Goal: Task Accomplishment & Management: Manage account settings

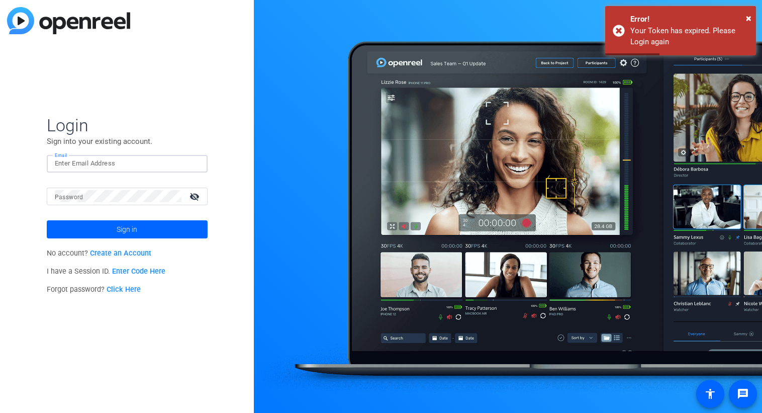
click at [99, 161] on input "Email" at bounding box center [127, 163] width 145 height 12
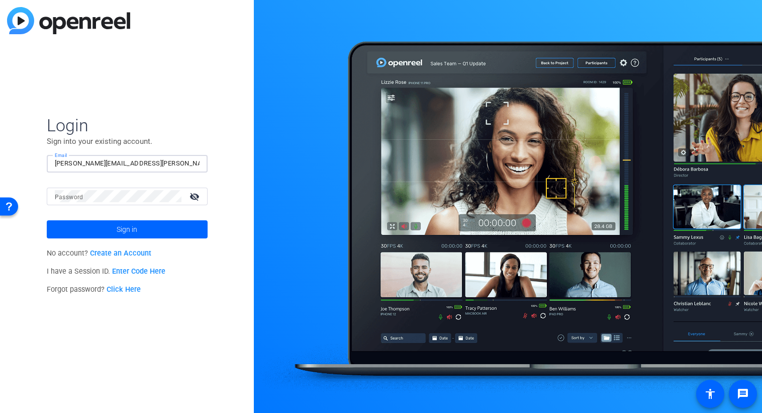
type input "[PERSON_NAME][EMAIL_ADDRESS][PERSON_NAME][DOMAIN_NAME]"
click at [47, 220] on button "Sign in" at bounding box center [127, 229] width 161 height 18
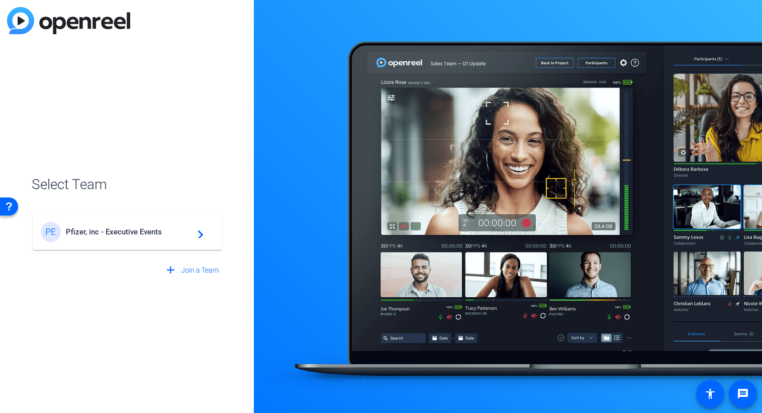
click at [129, 232] on span "Pfizer, inc - Executive Events" at bounding box center [129, 231] width 126 height 9
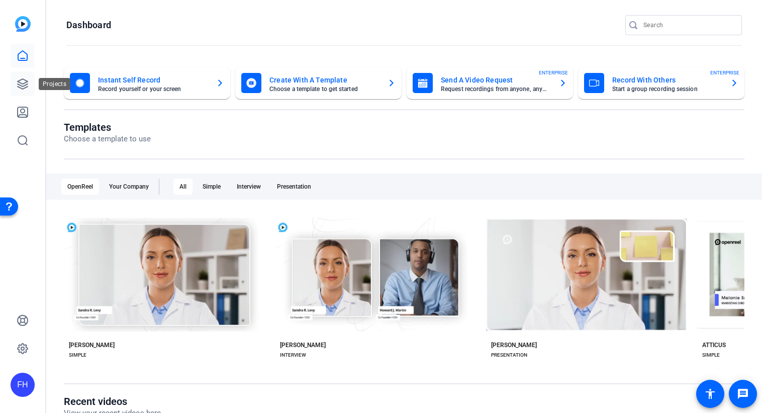
click at [18, 87] on icon at bounding box center [23, 84] width 12 height 12
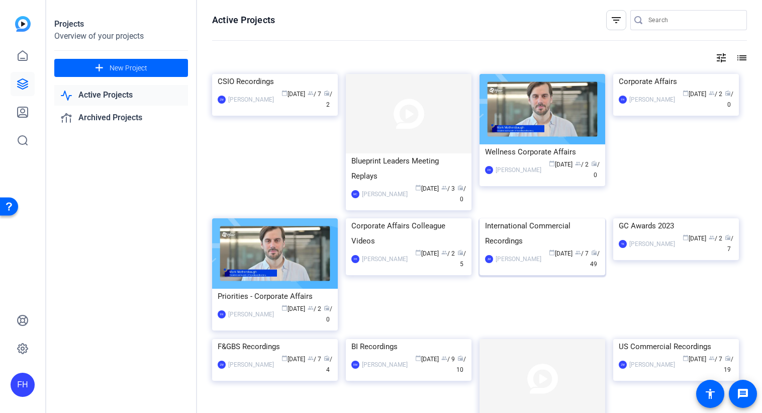
click at [539, 248] on div "International Commercial Recordings" at bounding box center [542, 233] width 115 height 30
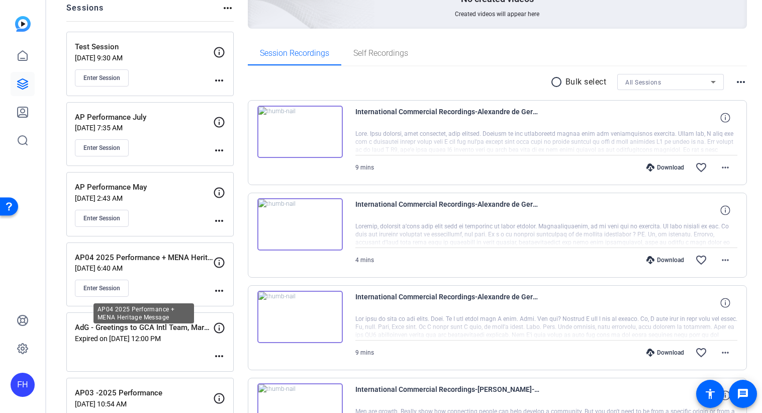
scroll to position [122, 0]
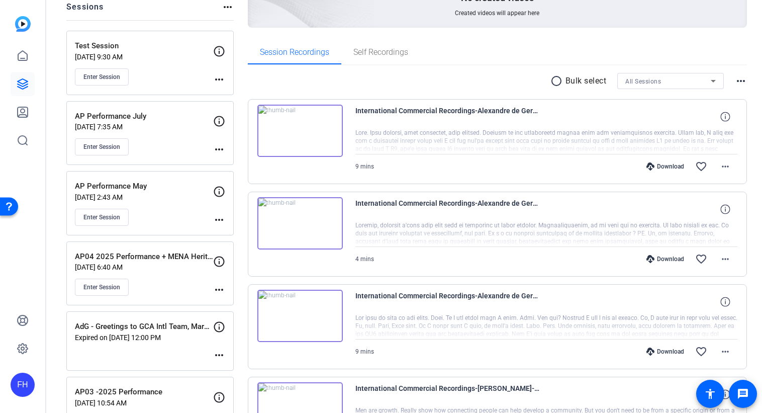
click at [170, 269] on p "[DATE] 6:40 AM" at bounding box center [144, 267] width 138 height 8
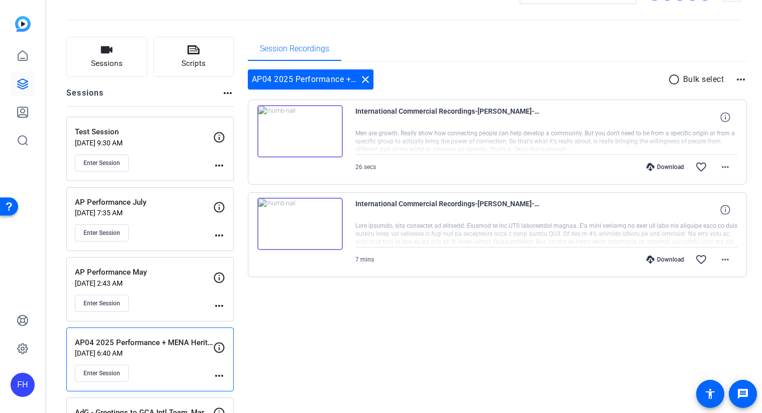
scroll to position [36, 0]
click at [220, 374] on mat-icon "more_horiz" at bounding box center [219, 376] width 12 height 12
click at [226, 388] on span "Edit Session" at bounding box center [244, 389] width 46 height 12
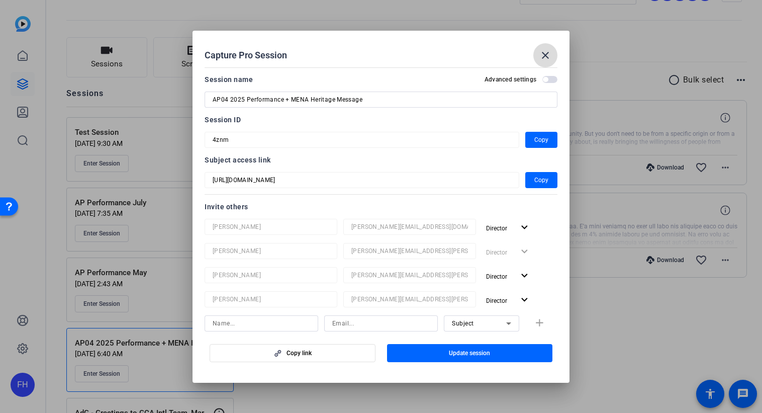
click at [545, 56] on mat-icon "close" at bounding box center [545, 55] width 12 height 12
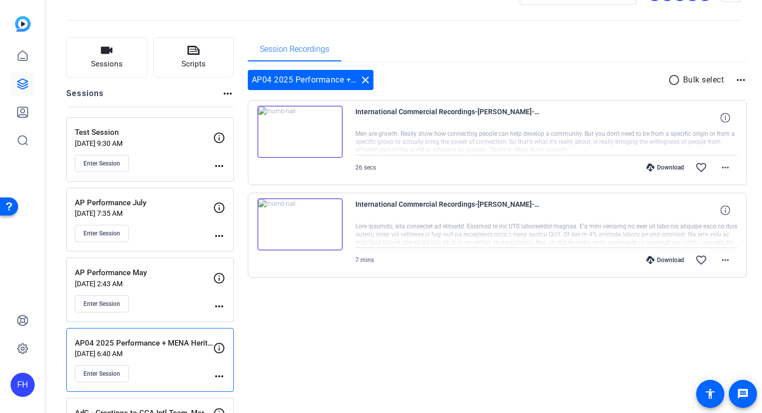
click at [300, 130] on img at bounding box center [299, 132] width 85 height 52
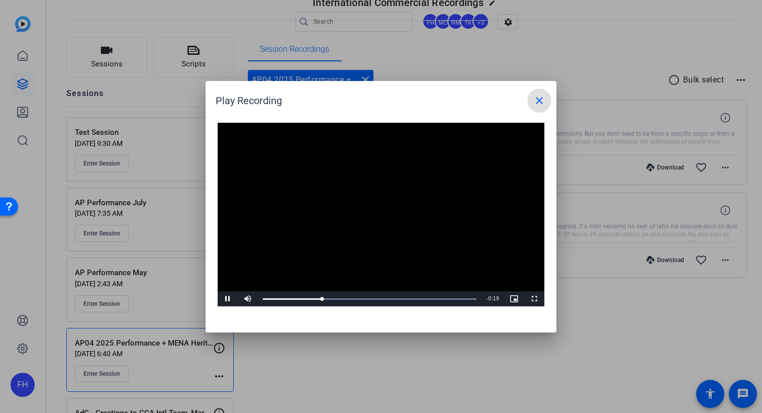
click at [542, 97] on mat-icon "close" at bounding box center [539, 100] width 12 height 12
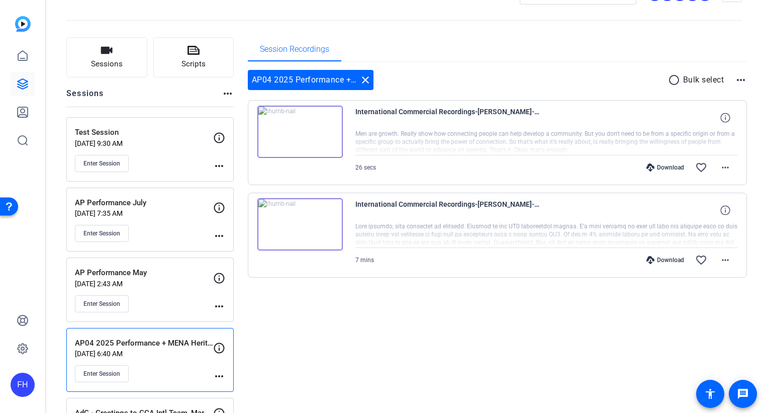
click at [300, 222] on img at bounding box center [299, 224] width 85 height 52
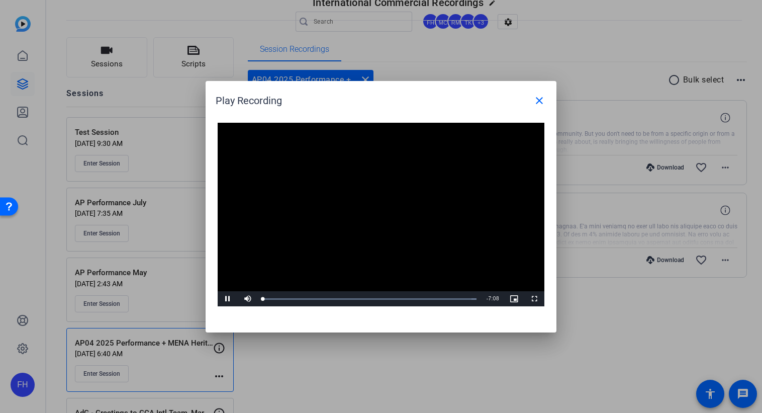
click at [364, 209] on video "Video Player" at bounding box center [381, 215] width 327 height 184
click at [223, 298] on span "Video Player" at bounding box center [228, 298] width 20 height 0
click at [542, 102] on mat-icon "close" at bounding box center [539, 100] width 12 height 12
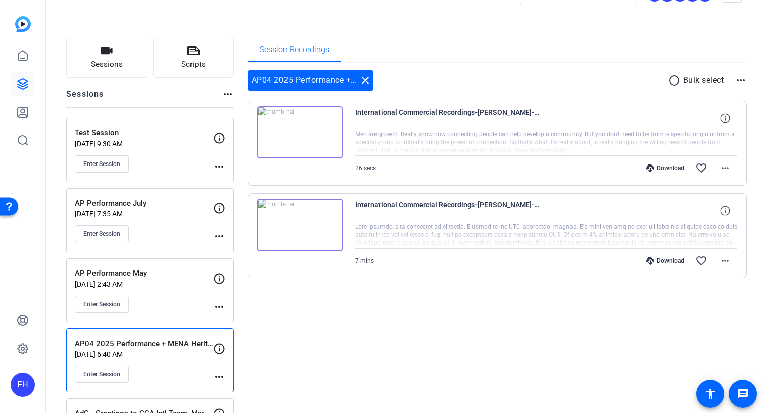
scroll to position [34, 0]
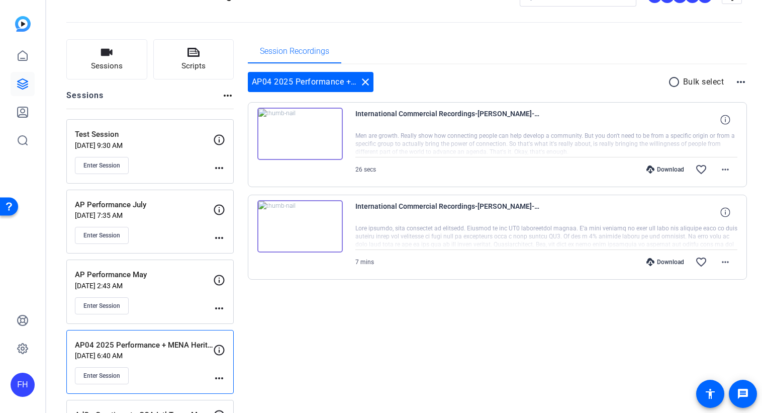
click at [151, 291] on div "AP Performance May [DATE] 2:43 AM Enter Session" at bounding box center [144, 291] width 138 height 45
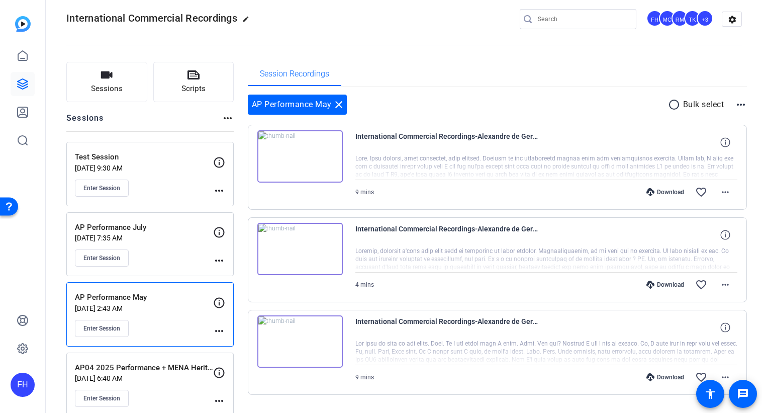
scroll to position [9, 0]
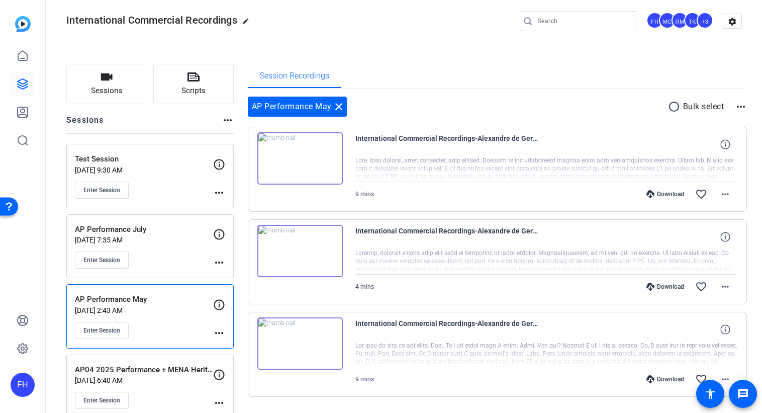
click at [220, 329] on mat-icon "more_horiz" at bounding box center [219, 333] width 12 height 12
click at [235, 347] on span "Edit Session" at bounding box center [244, 346] width 46 height 12
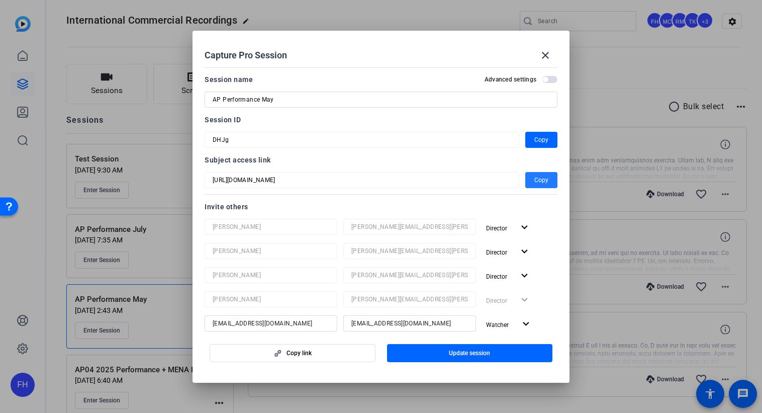
click at [535, 177] on span "Copy" at bounding box center [541, 180] width 14 height 12
click at [534, 138] on span "Copy" at bounding box center [541, 140] width 14 height 12
